Goal: Transaction & Acquisition: Purchase product/service

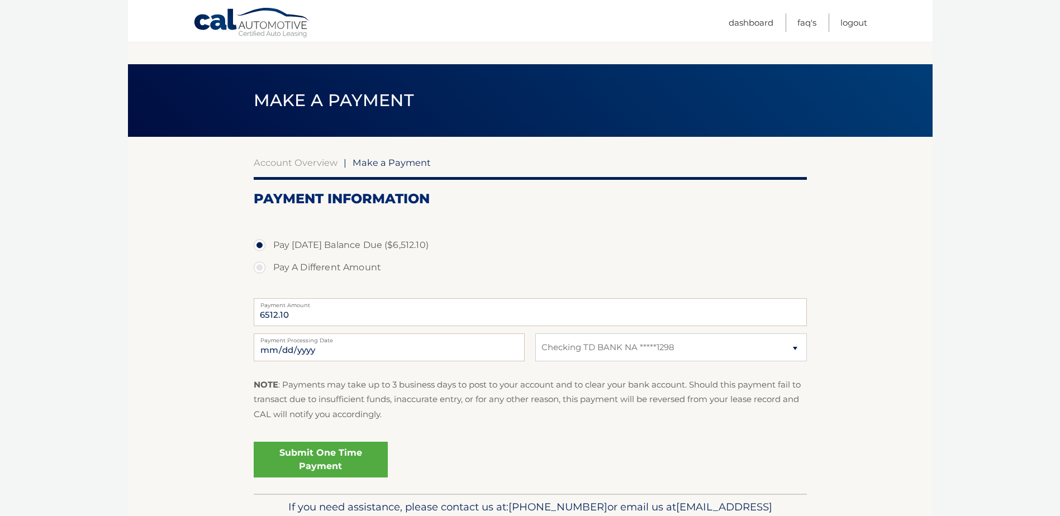
select select "YmIwZDk5ZWYtYTVjMy00ODI0LWEzYTAtMzUwMTE5NGRlOGM4"
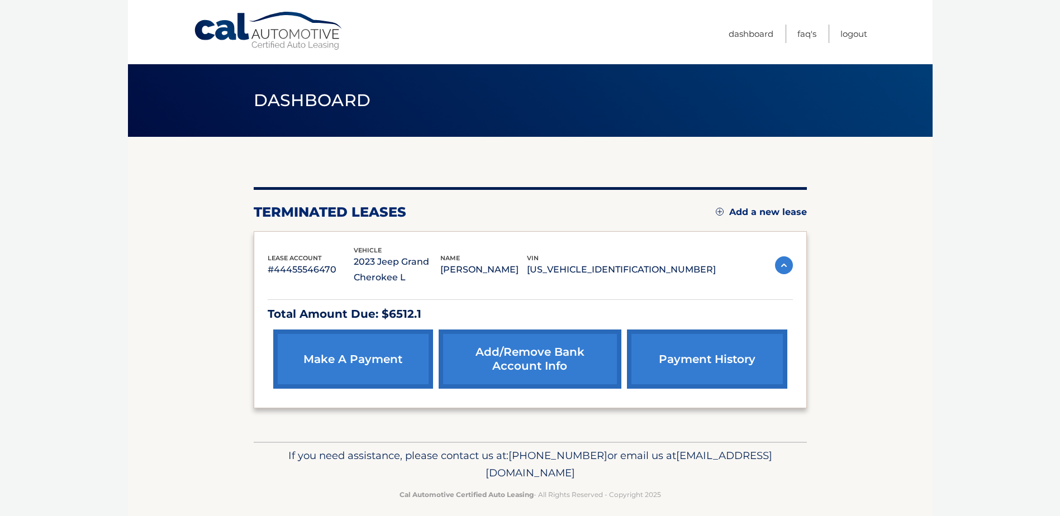
click at [348, 356] on link "make a payment" at bounding box center [353, 359] width 160 height 59
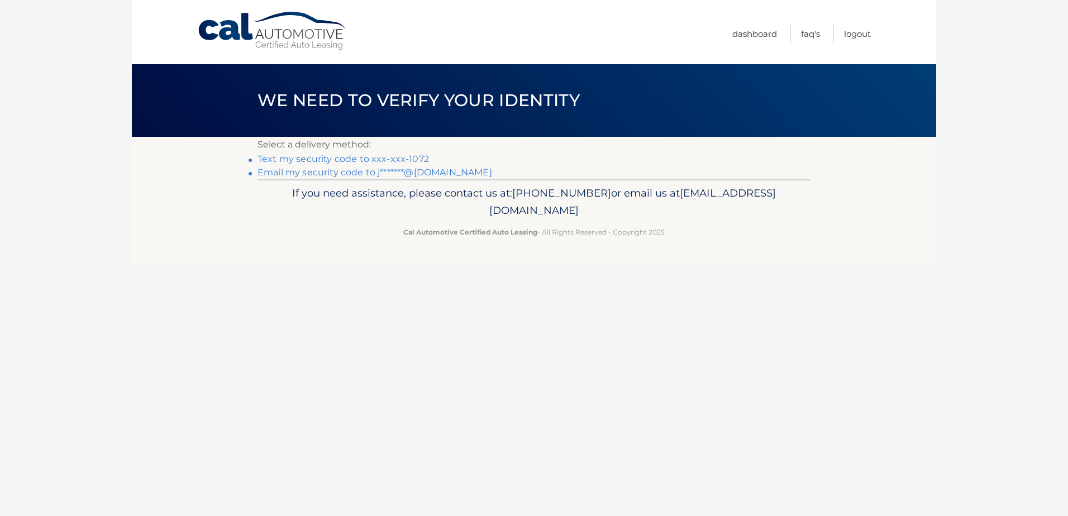
click at [401, 159] on link "Text my security code to xxx-xxx-1072" at bounding box center [344, 159] width 172 height 11
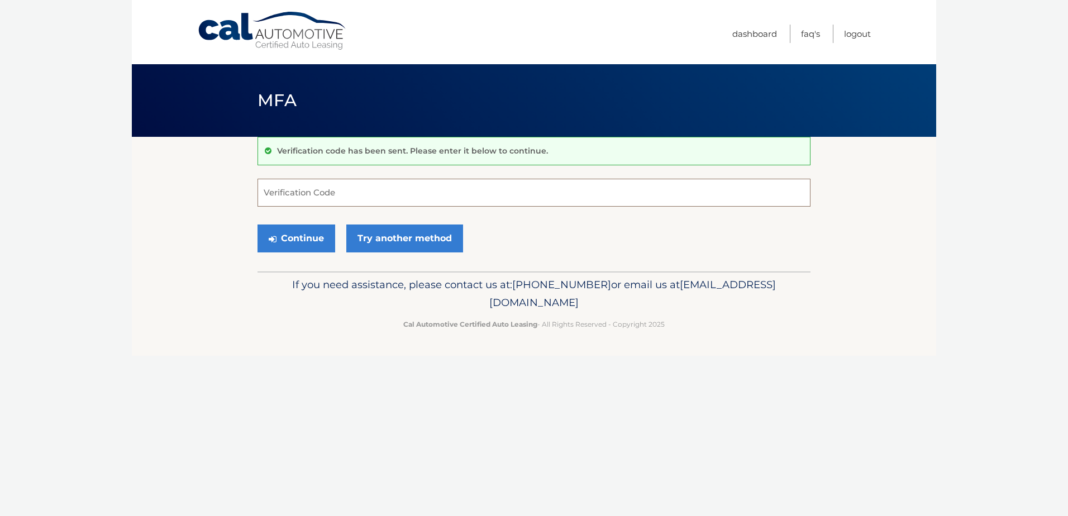
click at [324, 196] on input "Verification Code" at bounding box center [534, 193] width 553 height 28
